Goal: Task Accomplishment & Management: Complete application form

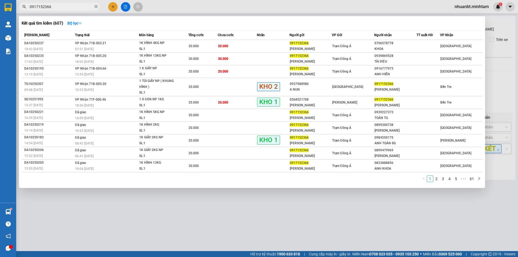
click at [63, 9] on input "0917152366" at bounding box center [62, 7] width 64 height 6
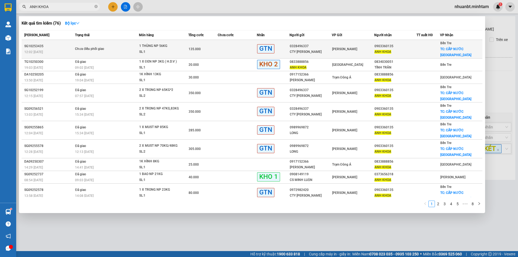
type input "ANH KHOA"
click at [69, 51] on div "12:02 [DATE]" at bounding box center [48, 52] width 49 height 6
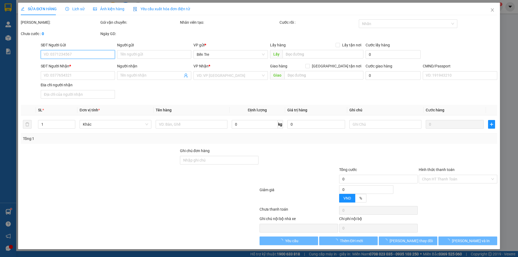
type input "0328496337"
type input "CTY [PERSON_NAME]"
type input "0903360135"
type input "ANH KHOA"
checkbox input "true"
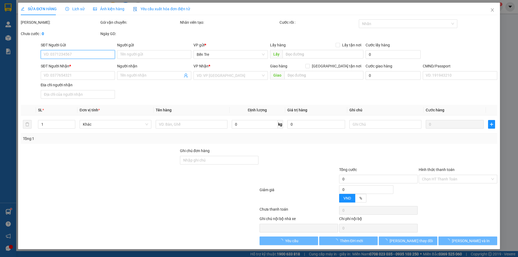
type input "CẤP NƯỚC SƠN ĐÔNG"
type input "135.000"
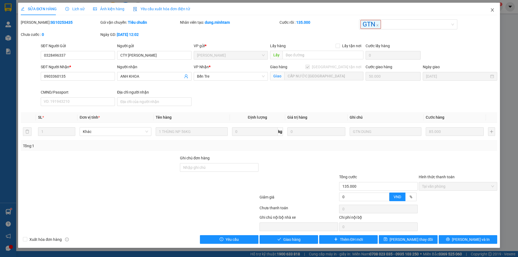
click at [493, 6] on span "Close" at bounding box center [492, 10] width 15 height 15
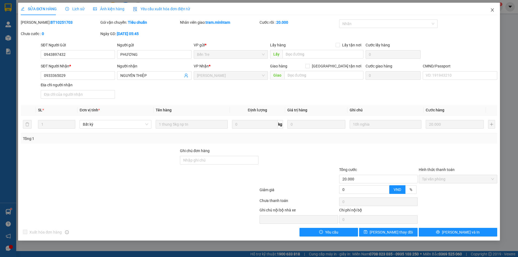
drag, startPoint x: 497, startPoint y: 12, endPoint x: 491, endPoint y: 12, distance: 5.9
click at [496, 12] on span "Close" at bounding box center [492, 10] width 15 height 15
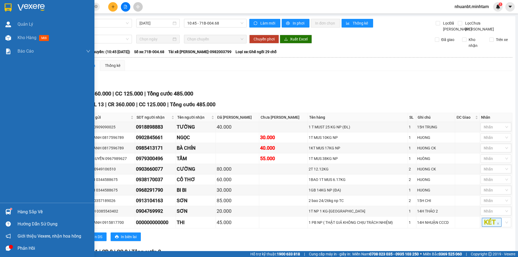
click at [11, 7] on img at bounding box center [8, 8] width 7 height 8
click at [33, 51] on div "Báo cáo" at bounding box center [54, 51] width 73 height 13
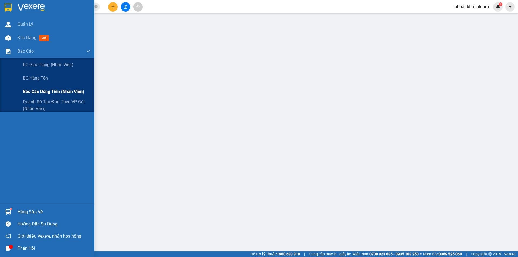
click at [43, 90] on span "Báo cáo dòng tiền (nhân viên)" at bounding box center [53, 91] width 61 height 7
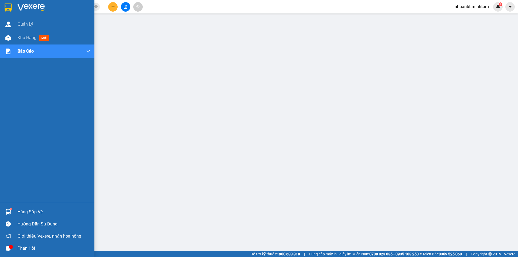
click at [6, 7] on img at bounding box center [8, 8] width 7 height 8
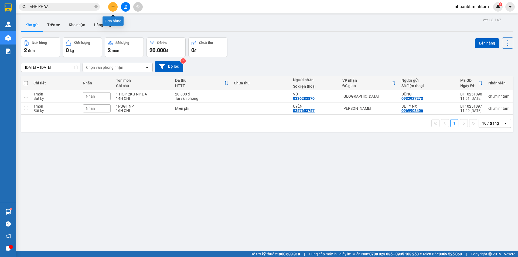
click at [115, 4] on button at bounding box center [112, 6] width 9 height 9
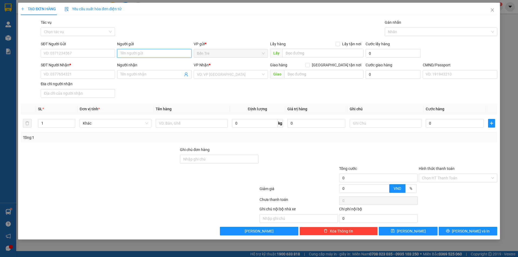
click at [146, 56] on input "Người gửi" at bounding box center [154, 53] width 74 height 9
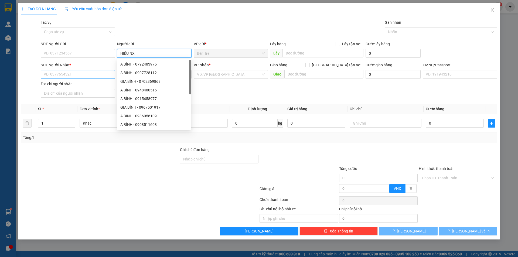
type input "HIẾU NX"
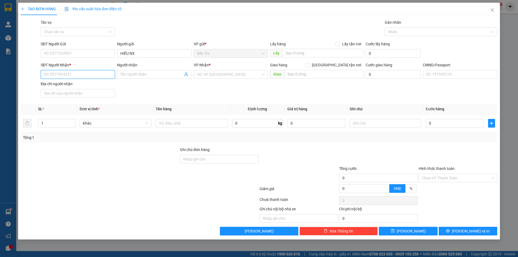
click at [69, 77] on input "SĐT Người Nhận *" at bounding box center [78, 74] width 74 height 9
type input "000000000000"
click at [160, 77] on input "Người nhận" at bounding box center [151, 74] width 62 height 6
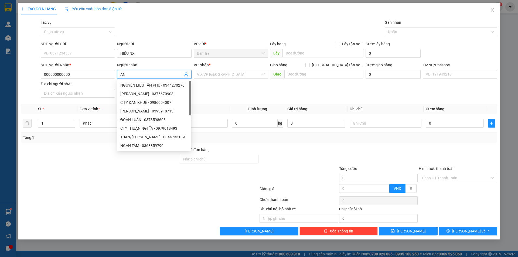
type input "A"
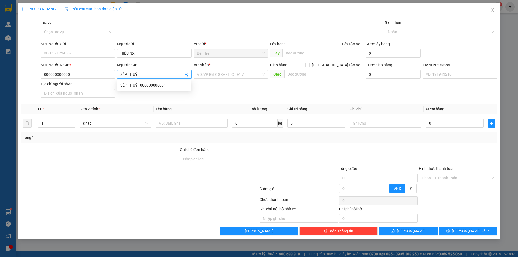
type input "SẾP THUỶ"
drag, startPoint x: 244, startPoint y: 65, endPoint x: 240, endPoint y: 76, distance: 11.4
click at [243, 70] on div "VP Nhận *" at bounding box center [231, 66] width 74 height 8
drag, startPoint x: 240, startPoint y: 76, endPoint x: 225, endPoint y: 87, distance: 18.7
click at [240, 76] on input "search" at bounding box center [229, 74] width 64 height 8
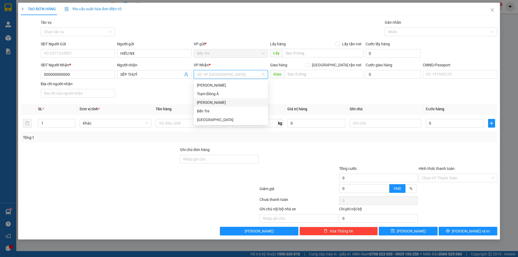
drag, startPoint x: 210, startPoint y: 104, endPoint x: 206, endPoint y: 105, distance: 4.3
click at [210, 105] on div "[PERSON_NAME]" at bounding box center [231, 103] width 68 height 6
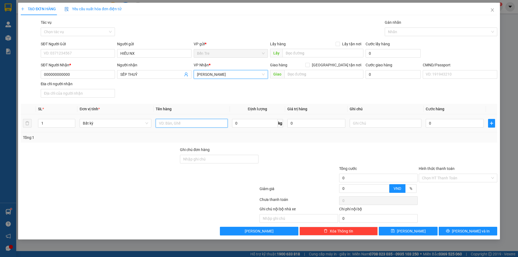
click at [179, 125] on input "text" at bounding box center [192, 123] width 72 height 9
type input "1 PB ( CHÌA KHOÁ XE TẢI 4212 )"
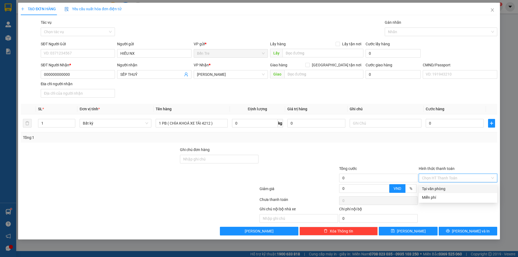
click at [427, 175] on input "Hình thức thanh toán" at bounding box center [456, 178] width 68 height 8
click at [438, 195] on div "Miễn phí" at bounding box center [458, 197] width 72 height 6
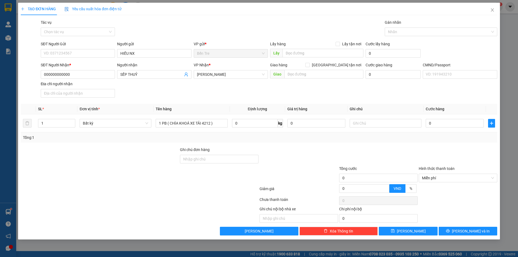
click at [422, 159] on div at bounding box center [458, 156] width 80 height 19
click at [463, 232] on button "[PERSON_NAME] và In" at bounding box center [468, 231] width 59 height 9
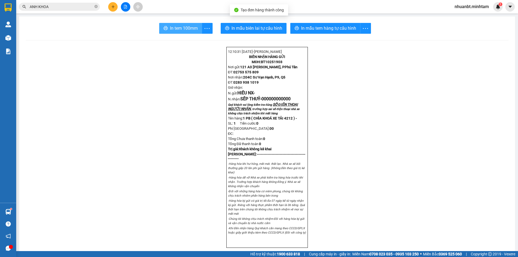
click at [177, 25] on span "In tem 100mm" at bounding box center [184, 28] width 28 height 7
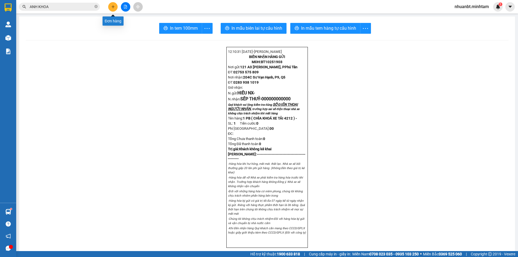
click at [110, 7] on button at bounding box center [112, 6] width 9 height 9
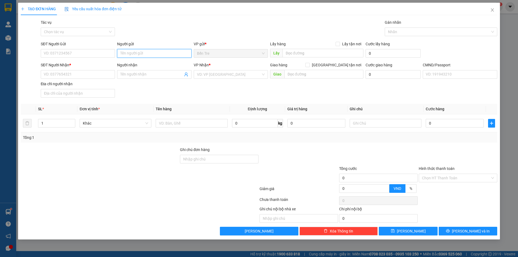
click at [147, 56] on input "Người gửi" at bounding box center [154, 53] width 74 height 9
type input "HIẾU NX"
click at [81, 75] on input "SĐT Người Nhận *" at bounding box center [78, 74] width 74 height 9
type input "00000000000"
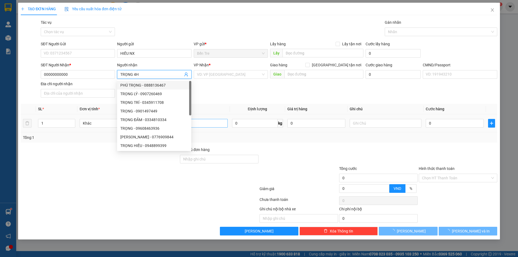
type input "TRỌNG 4H"
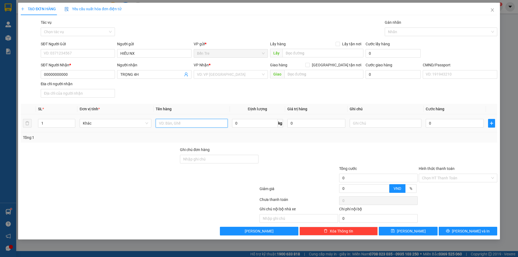
drag, startPoint x: 213, startPoint y: 125, endPoint x: 220, endPoint y: 61, distance: 64.5
click at [213, 125] on input "text" at bounding box center [192, 123] width 72 height 9
click at [219, 71] on input "search" at bounding box center [229, 74] width 64 height 8
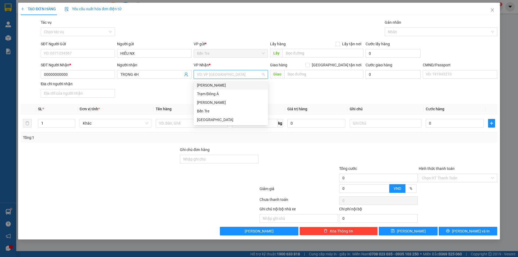
click at [216, 85] on div "[PERSON_NAME]" at bounding box center [231, 85] width 68 height 6
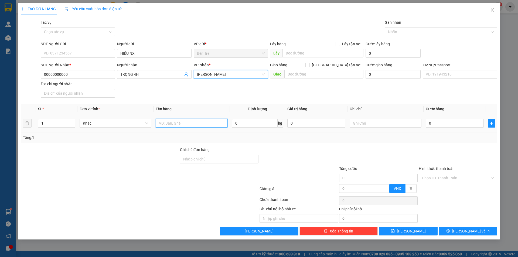
click at [191, 126] on input "text" at bounding box center [192, 123] width 72 height 9
type input "1 PB NP ( CHÌA KHOÁ XE TẢI 4212 )"
drag, startPoint x: 456, startPoint y: 179, endPoint x: 454, endPoint y: 183, distance: 4.6
click at [456, 179] on input "Hình thức thanh toán" at bounding box center [456, 178] width 68 height 8
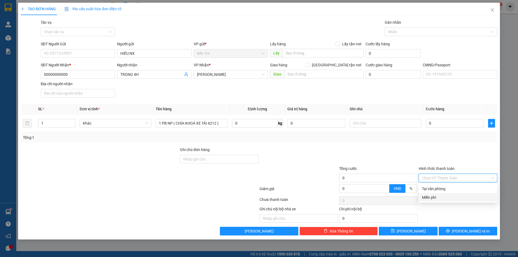
drag, startPoint x: 453, startPoint y: 197, endPoint x: 445, endPoint y: 184, distance: 15.0
click at [453, 197] on div "Miễn phí" at bounding box center [458, 197] width 72 height 6
click at [440, 173] on div "Hình thức thanh toán" at bounding box center [458, 170] width 78 height 8
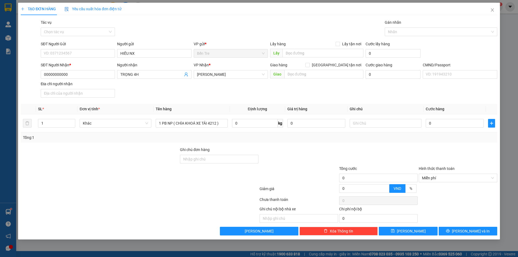
click at [467, 239] on div "TẠO ĐƠN HÀNG Yêu cầu xuất hóa đơn điện tử Transit Pickup Surcharge Ids Transit …" at bounding box center [259, 121] width 482 height 237
click at [465, 234] on button "[PERSON_NAME] và In" at bounding box center [468, 231] width 59 height 9
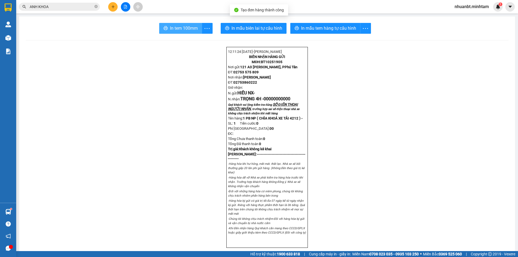
click at [170, 31] on span "In tem 100mm" at bounding box center [184, 28] width 28 height 7
click at [107, 9] on div at bounding box center [125, 6] width 40 height 9
click at [114, 5] on icon "plus" at bounding box center [113, 7] width 4 height 4
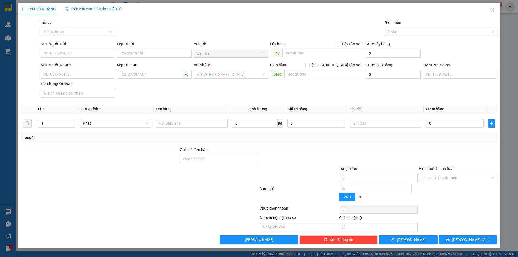
click at [139, 59] on div "Người gửi Tên người gửi" at bounding box center [154, 50] width 74 height 19
click at [141, 56] on input "Người gửi" at bounding box center [154, 53] width 74 height 9
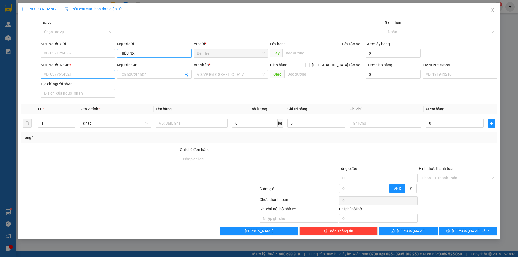
type input "HIẾU NX"
click at [82, 77] on input "SĐT Người Nhận *" at bounding box center [78, 74] width 74 height 9
type input "00000000000"
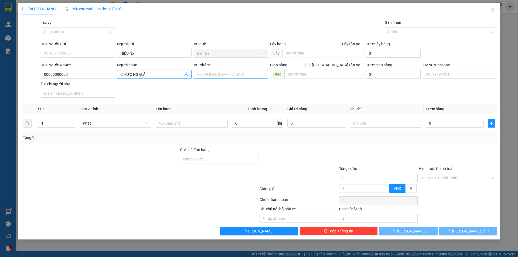
type input "C HƯỜNG Đ.Á"
drag, startPoint x: 223, startPoint y: 76, endPoint x: 224, endPoint y: 111, distance: 35.1
click at [223, 76] on input "search" at bounding box center [229, 74] width 64 height 8
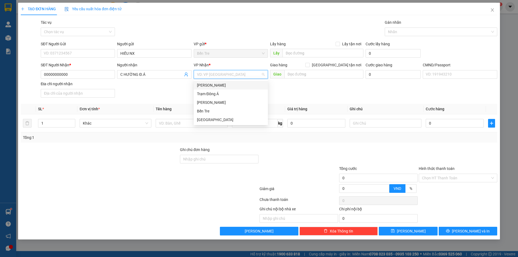
click at [220, 93] on div "Trạm Đông Á" at bounding box center [231, 94] width 68 height 6
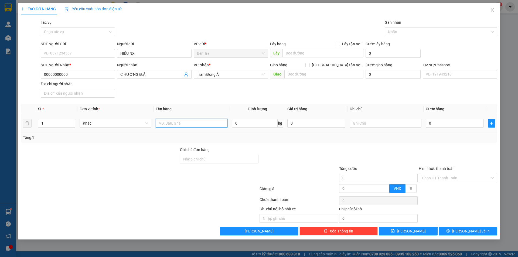
click at [204, 119] on input "text" at bounding box center [192, 123] width 72 height 9
type input "1 PB ( CHÌA KHÁ TẢI 4212 )"
drag, startPoint x: 461, startPoint y: 181, endPoint x: 460, endPoint y: 188, distance: 7.3
click at [460, 181] on input "Hình thức thanh toán" at bounding box center [456, 178] width 68 height 8
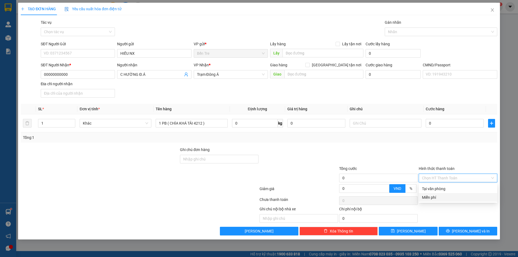
drag, startPoint x: 459, startPoint y: 198, endPoint x: 455, endPoint y: 188, distance: 11.4
click at [459, 197] on div "Miễn phí" at bounding box center [458, 197] width 72 height 6
click at [470, 232] on span "[PERSON_NAME] và In" at bounding box center [471, 231] width 38 height 6
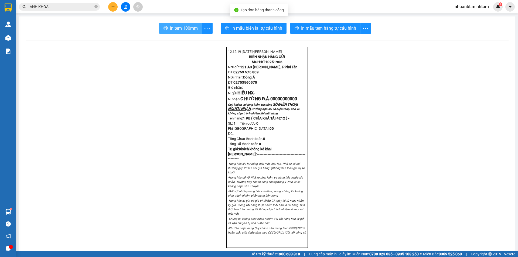
click at [184, 26] on span "In tem 100mm" at bounding box center [184, 28] width 28 height 7
